Goal: Task Accomplishment & Management: Manage account settings

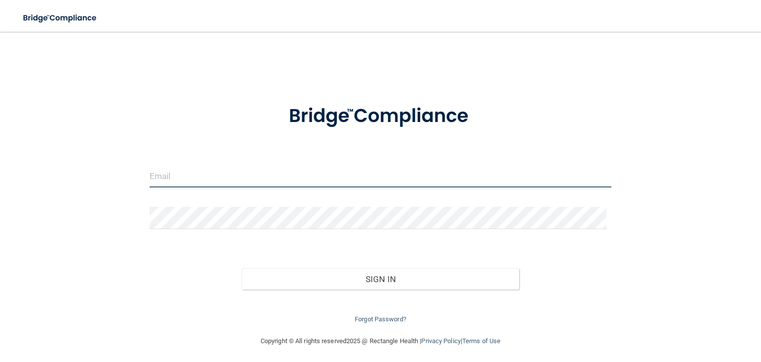
click at [250, 180] on input "email" at bounding box center [381, 176] width 462 height 22
type input "[EMAIL_ADDRESS][DOMAIN_NAME]"
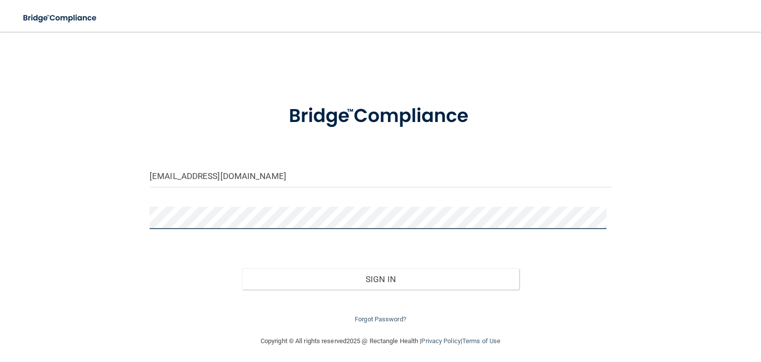
click at [242, 268] on button "Sign In" at bounding box center [380, 279] width 277 height 22
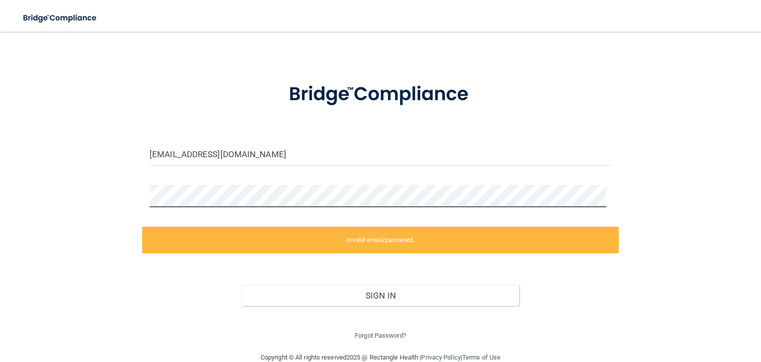
scroll to position [41, 0]
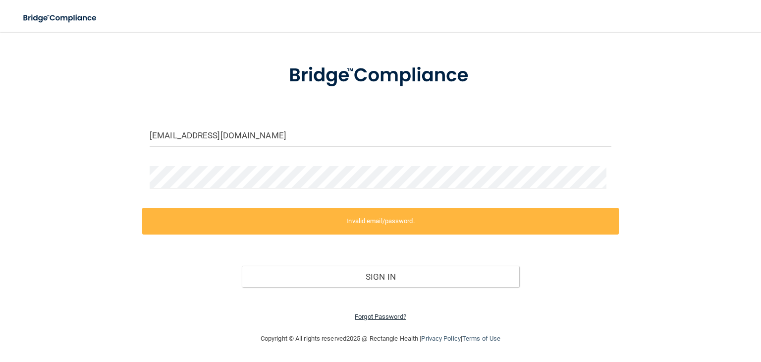
click at [392, 318] on link "Forgot Password?" at bounding box center [381, 316] width 52 height 7
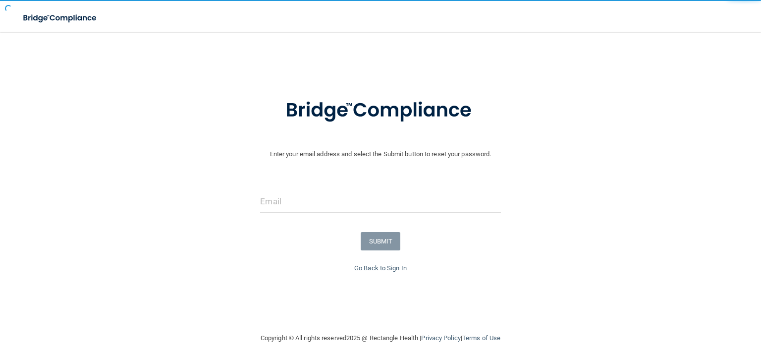
scroll to position [6, 0]
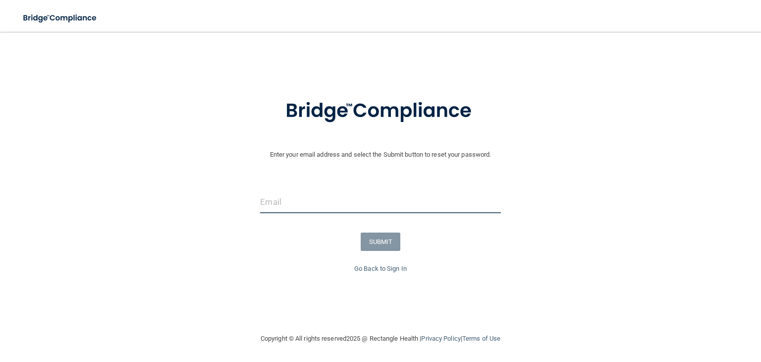
click at [311, 197] on input "email" at bounding box center [380, 202] width 240 height 22
type input "[EMAIL_ADDRESS][DOMAIN_NAME]"
drag, startPoint x: 367, startPoint y: 201, endPoint x: 200, endPoint y: 215, distance: 167.1
click at [200, 215] on div "[EMAIL_ADDRESS][DOMAIN_NAME]" at bounding box center [381, 206] width 766 height 30
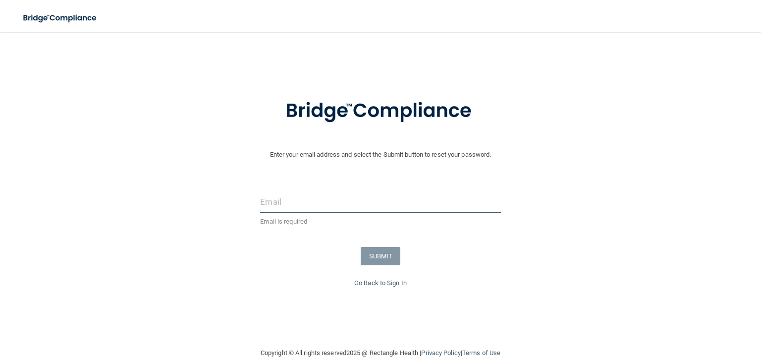
click at [285, 201] on input "email" at bounding box center [380, 202] width 240 height 22
type input "[EMAIL_ADDRESS][DOMAIN_NAME]"
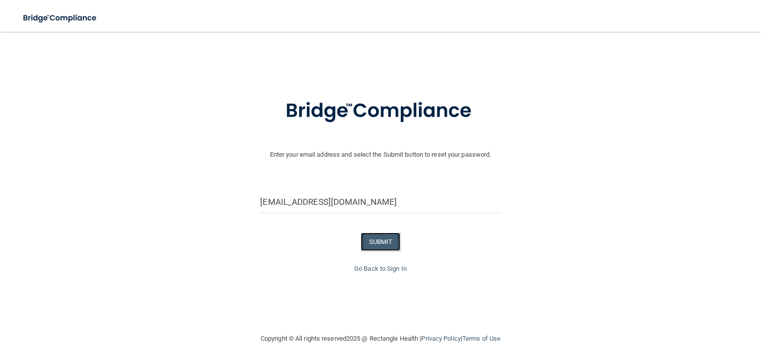
drag, startPoint x: 374, startPoint y: 243, endPoint x: 380, endPoint y: 234, distance: 11.4
click at [374, 243] on button "SUBMIT" at bounding box center [381, 242] width 40 height 18
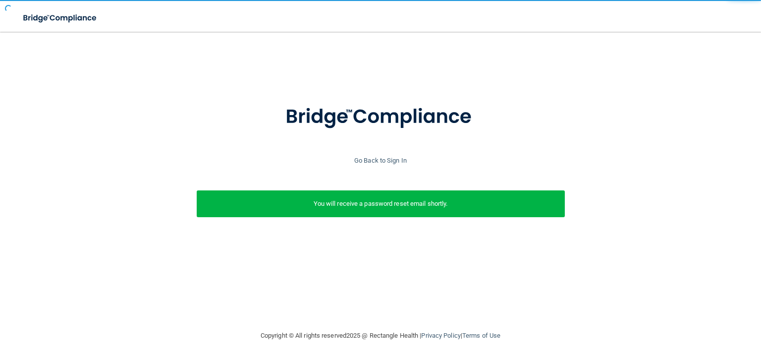
scroll to position [0, 0]
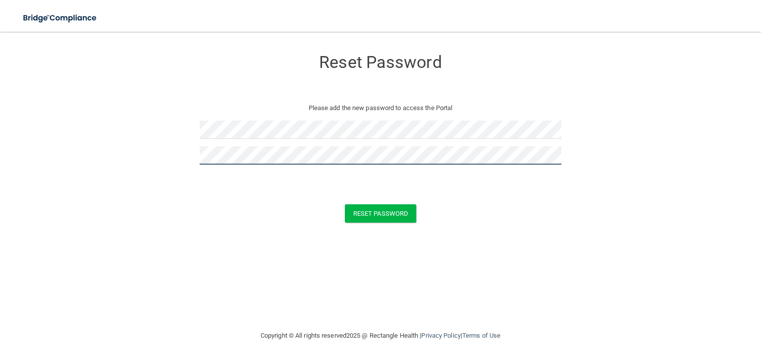
click at [345, 204] on button "Reset Password" at bounding box center [380, 213] width 71 height 18
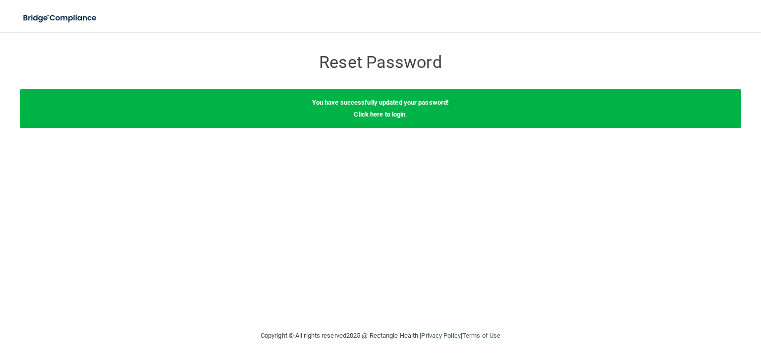
click at [384, 119] on div "You have successfully updated your password! Click here to login ." at bounding box center [381, 108] width 722 height 39
click at [392, 116] on link "Click here to login" at bounding box center [380, 114] width 52 height 7
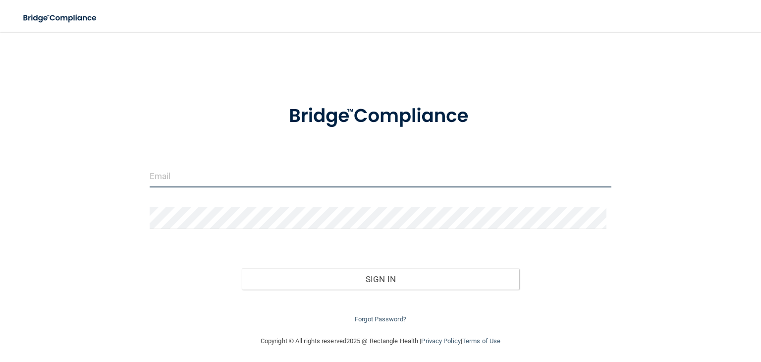
click at [297, 173] on input "email" at bounding box center [381, 176] width 462 height 22
type input "[EMAIL_ADDRESS][DOMAIN_NAME]"
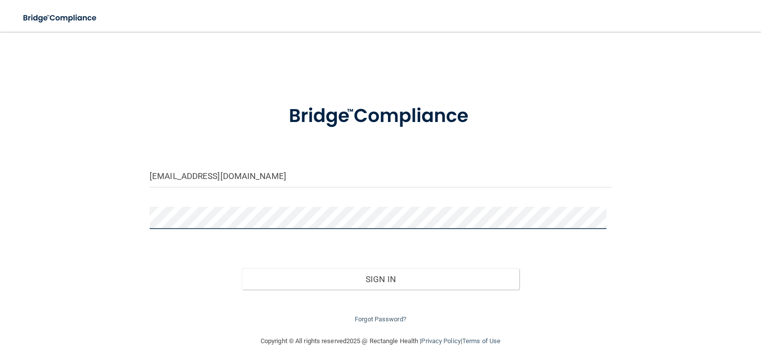
click at [242, 268] on button "Sign In" at bounding box center [380, 279] width 277 height 22
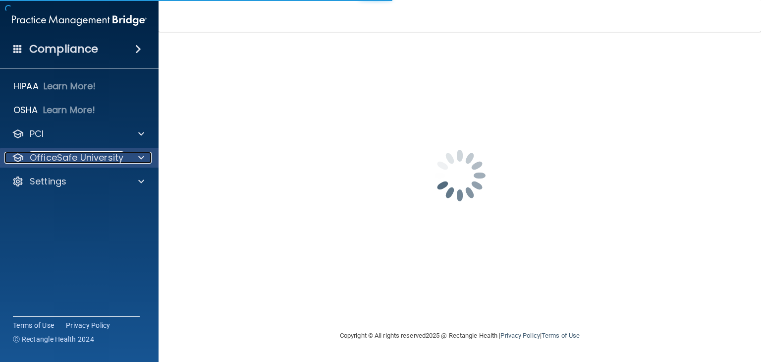
drag, startPoint x: 146, startPoint y: 158, endPoint x: 153, endPoint y: 161, distance: 7.8
click at [146, 158] on div at bounding box center [139, 158] width 25 height 12
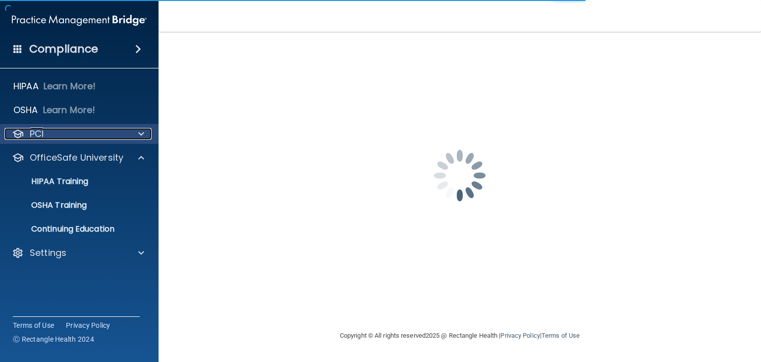
click at [122, 134] on div "PCI" at bounding box center [65, 134] width 123 height 12
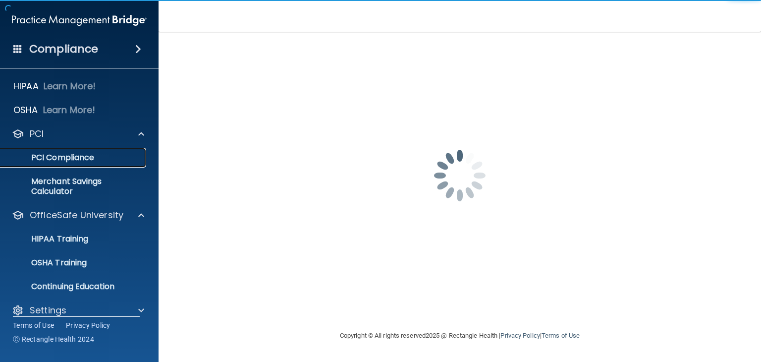
click at [101, 151] on link "PCI Compliance" at bounding box center [68, 158] width 156 height 20
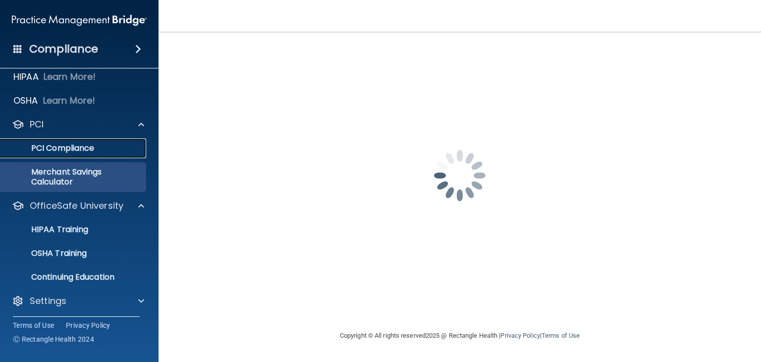
scroll to position [12, 0]
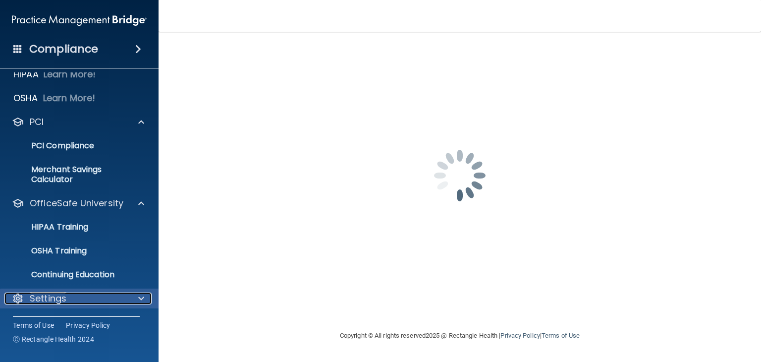
click at [142, 296] on span at bounding box center [141, 298] width 6 height 12
click at [145, 298] on div at bounding box center [139, 298] width 25 height 12
click at [146, 300] on div at bounding box center [139, 298] width 25 height 12
click at [143, 300] on span at bounding box center [141, 298] width 6 height 12
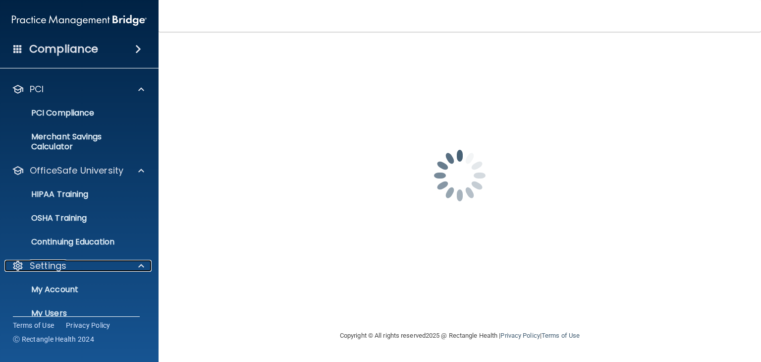
scroll to position [83, 0]
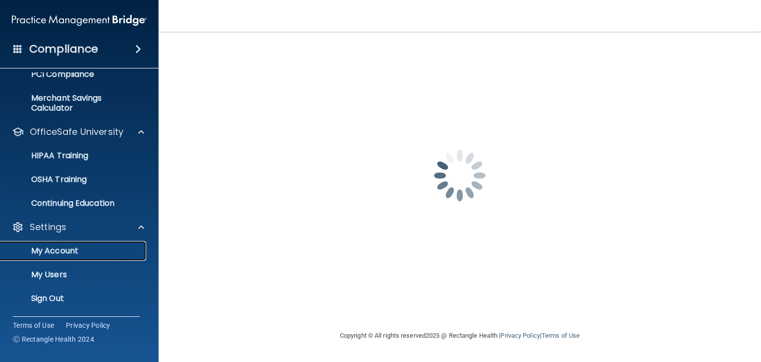
click at [79, 246] on p "My Account" at bounding box center [73, 251] width 135 height 10
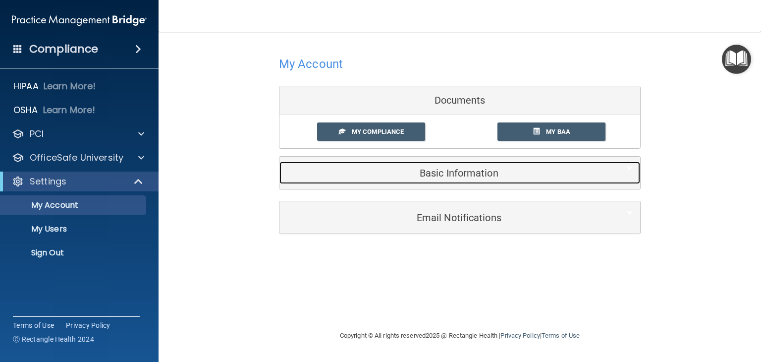
click at [369, 175] on h5 "Basic Information" at bounding box center [445, 173] width 316 height 11
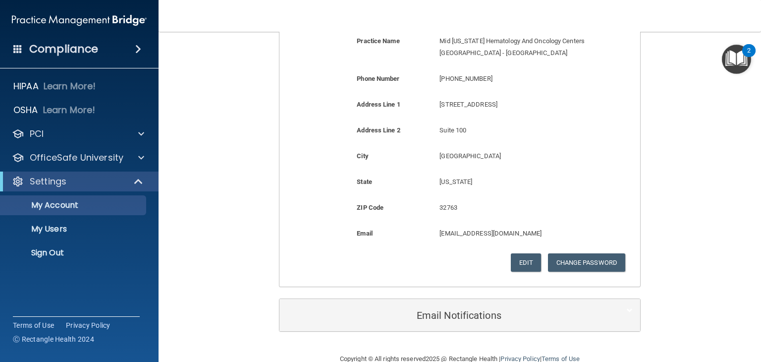
scroll to position [264, 0]
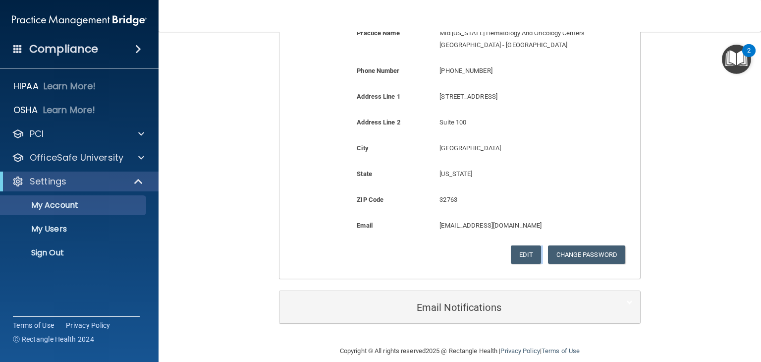
click at [346, 278] on div "My Account Documents My Compliance My Compliance My BAA Basic Information Full …" at bounding box center [460, 56] width 362 height 557
click at [64, 50] on h4 "Compliance" at bounding box center [63, 49] width 69 height 14
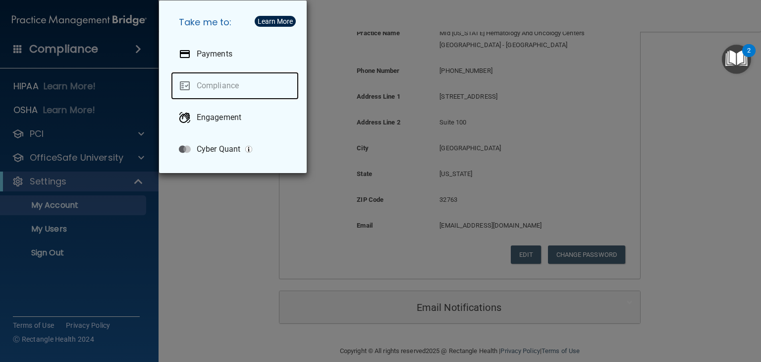
click at [212, 89] on link "Compliance" at bounding box center [235, 86] width 128 height 28
drag, startPoint x: 284, startPoint y: 258, endPoint x: 280, endPoint y: 254, distance: 6.0
click at [280, 254] on div "Take me to: Payments Compliance Engagement Cyber Quant" at bounding box center [380, 181] width 761 height 362
